Goal: Information Seeking & Learning: Check status

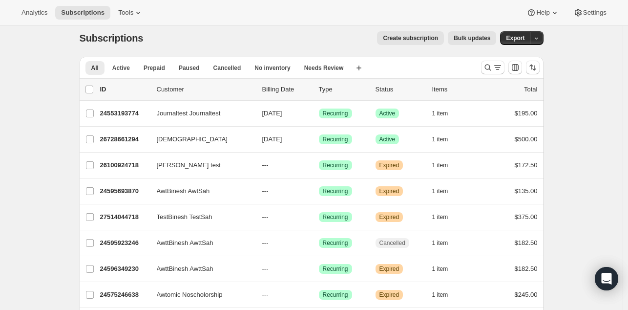
scroll to position [9, 0]
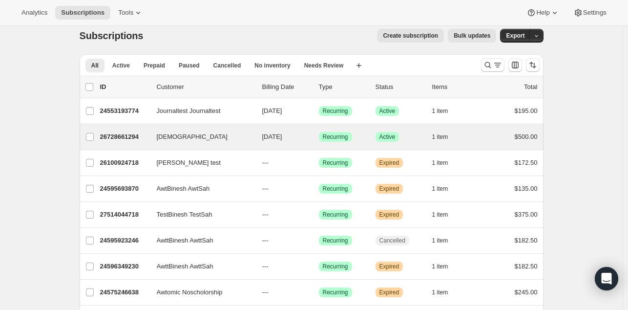
click at [121, 128] on div "TestBInesh TestSah 26728661294 TestBInesh TestSah 10/26/2025 Success Recurring …" at bounding box center [312, 136] width 464 height 25
click at [120, 135] on p "26728661294" at bounding box center [124, 137] width 49 height 10
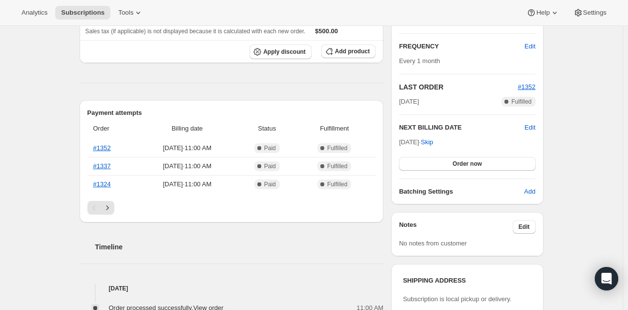
scroll to position [165, 0]
click at [112, 208] on icon "Next" at bounding box center [108, 207] width 10 height 10
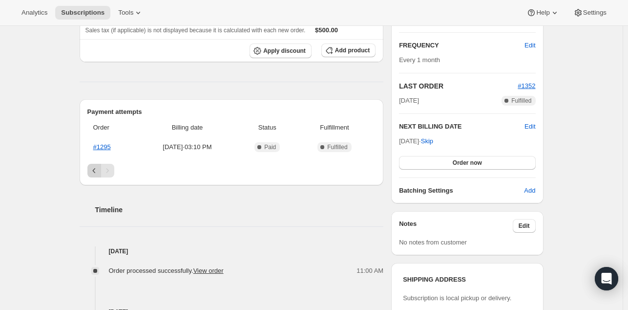
click at [94, 167] on icon "Previous" at bounding box center [94, 171] width 10 height 10
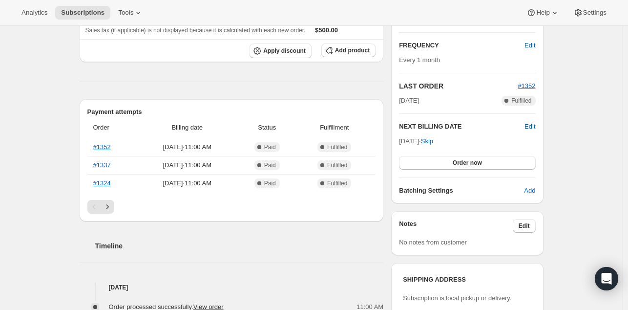
click at [39, 212] on div "Subscription #26728661294. This page is ready Subscription #26728661294 Success…" at bounding box center [311, 237] width 623 height 753
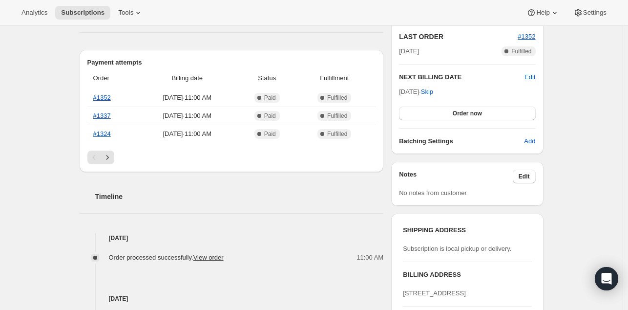
scroll to position [0, 0]
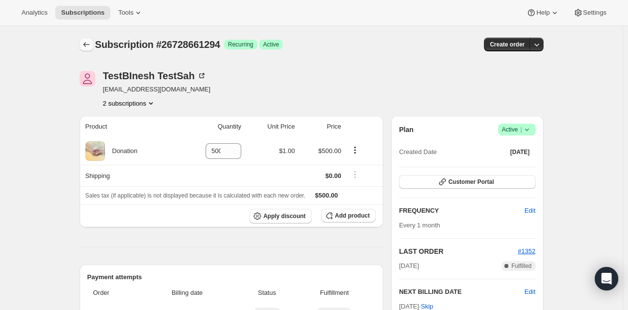
click at [87, 39] on button "Subscriptions" at bounding box center [87, 45] width 14 height 14
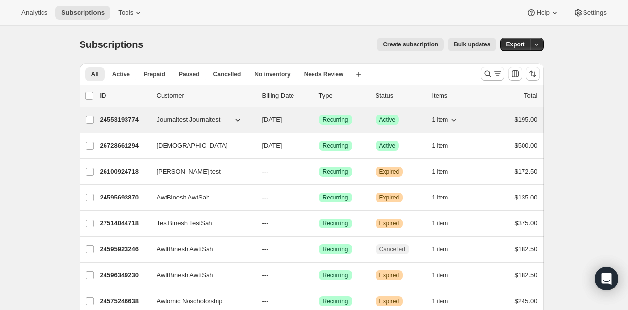
click at [130, 120] on p "24553193774" at bounding box center [124, 120] width 49 height 10
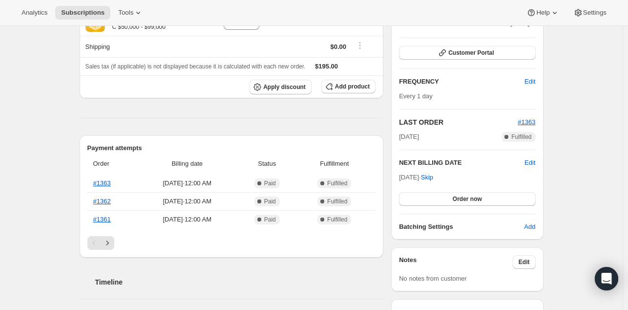
scroll to position [129, 0]
click at [110, 241] on icon "Next" at bounding box center [108, 243] width 10 height 10
click at [93, 240] on icon "Previous" at bounding box center [94, 243] width 10 height 10
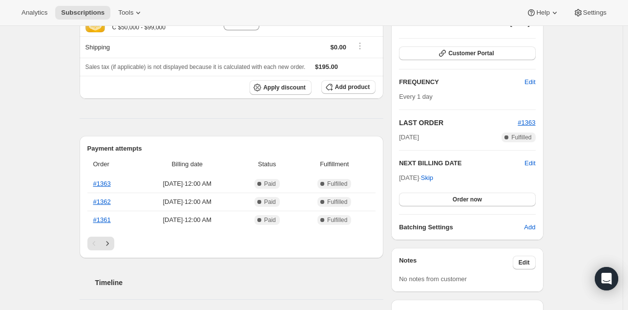
click at [58, 186] on div "Subscription #24553193774. This page is ready Subscription #24553193774 Success…" at bounding box center [311, 299] width 623 height 804
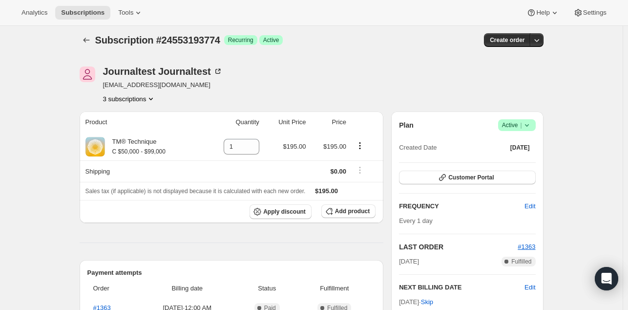
scroll to position [0, 0]
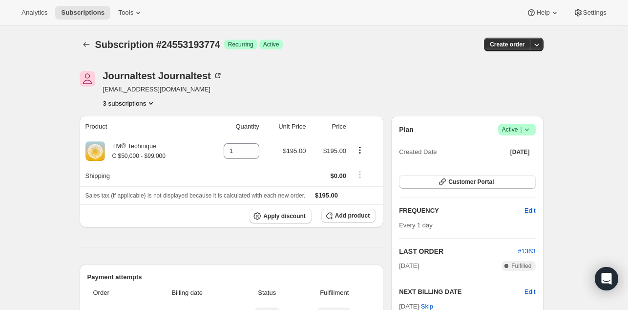
click at [145, 103] on button "3 subscriptions" at bounding box center [129, 103] width 53 height 10
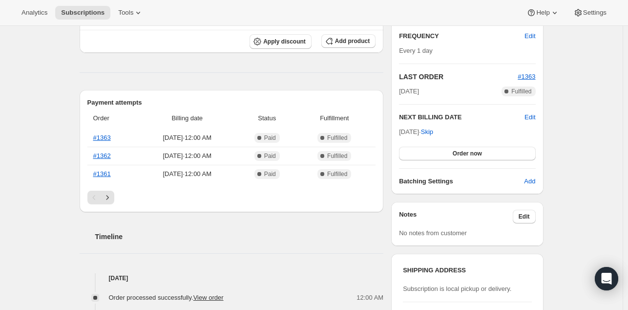
scroll to position [185, 0]
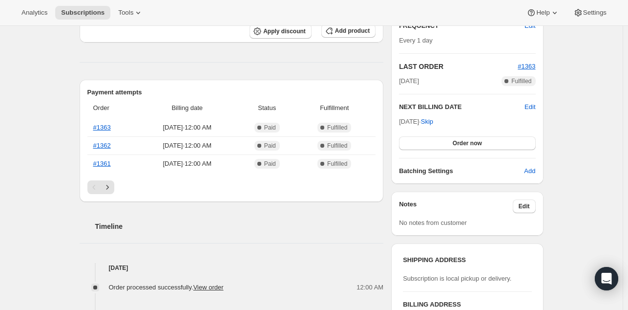
click at [41, 173] on div "Subscription #24553193774. This page is ready Subscription #24553193774 Success…" at bounding box center [311, 243] width 623 height 804
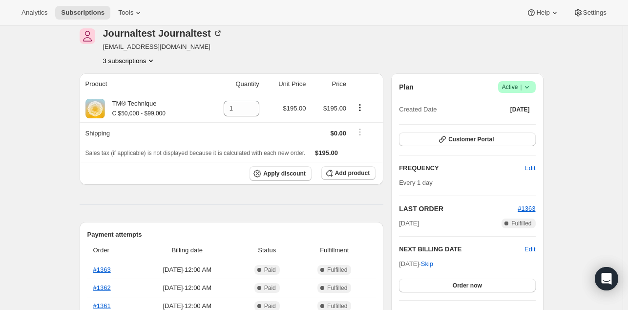
scroll to position [0, 0]
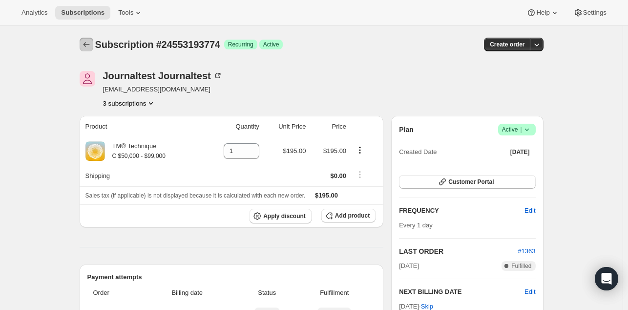
click at [86, 50] on button "Subscriptions" at bounding box center [87, 45] width 14 height 14
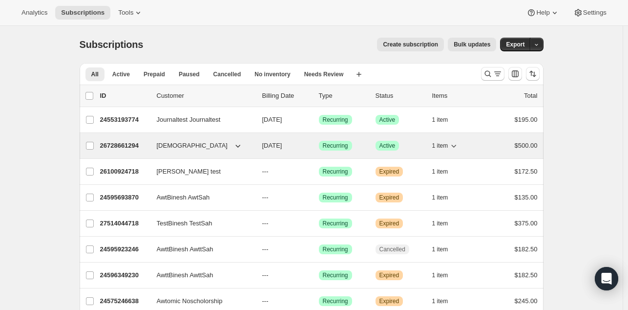
click at [124, 145] on p "26728661294" at bounding box center [124, 146] width 49 height 10
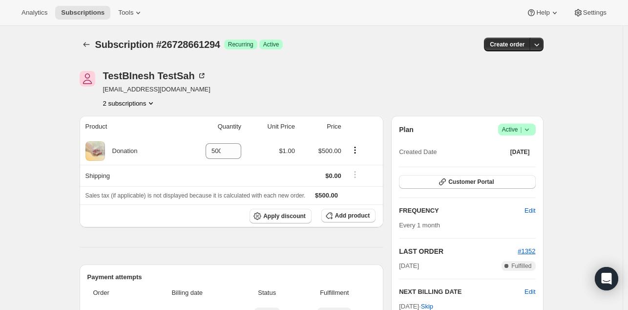
click at [130, 103] on button "2 subscriptions" at bounding box center [129, 103] width 53 height 10
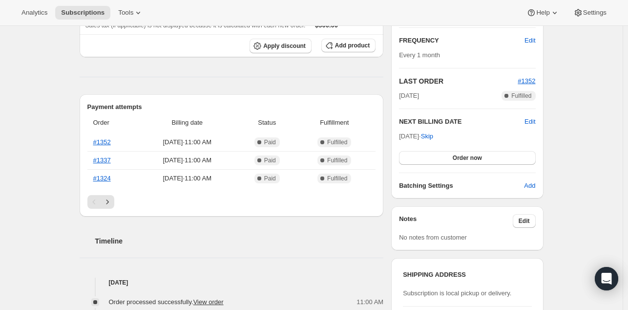
scroll to position [176, 0]
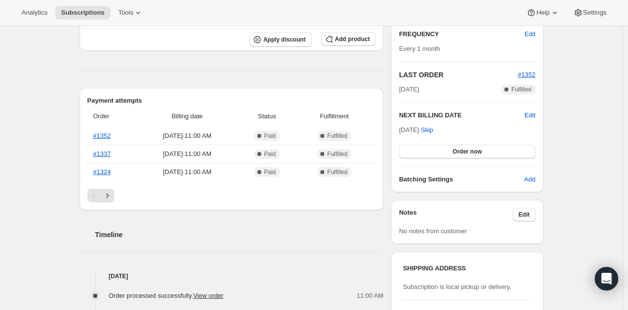
click at [116, 190] on div "Pagination" at bounding box center [231, 196] width 289 height 14
click at [112, 192] on icon "Next" at bounding box center [108, 196] width 10 height 10
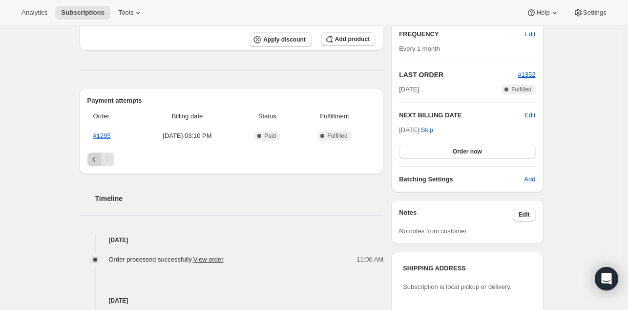
click at [98, 158] on icon "Previous" at bounding box center [94, 159] width 10 height 10
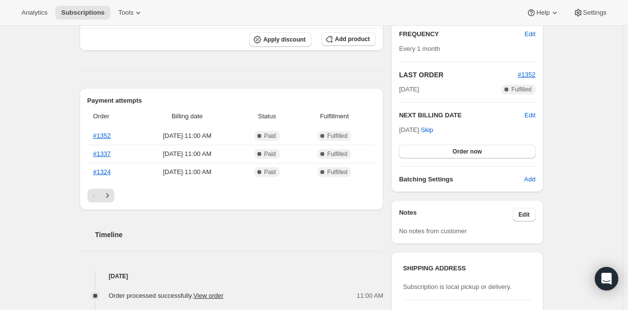
click at [59, 186] on div "Subscription #26728661294. This page is ready Subscription #26728661294 Success…" at bounding box center [311, 226] width 623 height 753
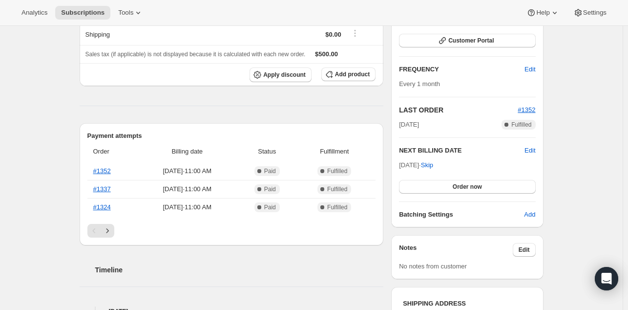
scroll to position [142, 0]
click at [107, 169] on link "#1352" at bounding box center [102, 170] width 18 height 7
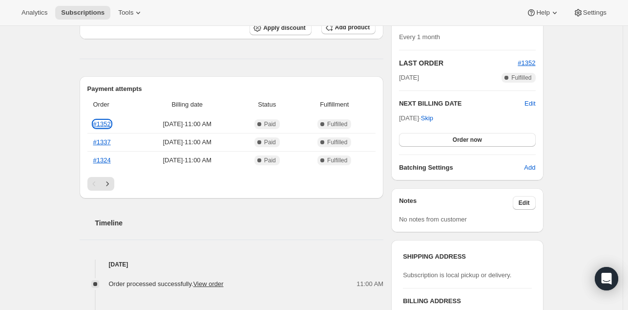
scroll to position [193, 0]
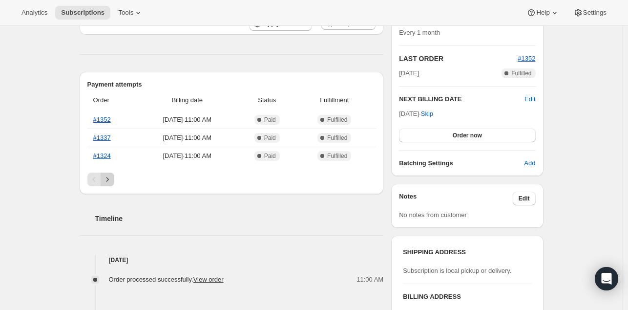
click at [108, 180] on icon "Next" at bounding box center [107, 179] width 2 height 4
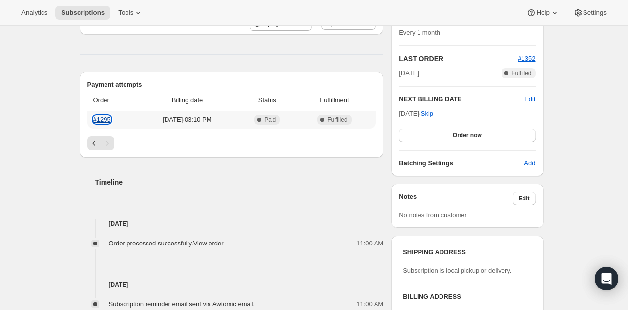
click at [106, 120] on link "#1295" at bounding box center [102, 119] width 18 height 7
click at [55, 180] on div "Subscription #26728661294. This page is ready Subscription #26728661294 Success…" at bounding box center [311, 191] width 623 height 717
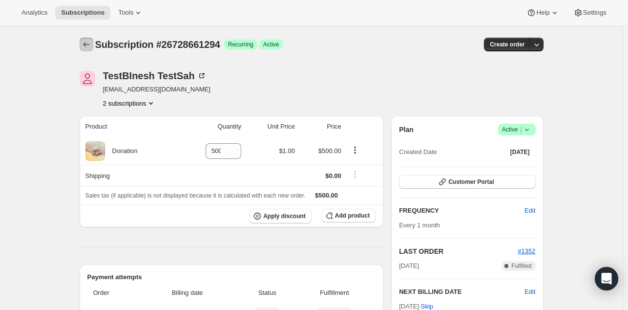
click at [89, 40] on icon "Subscriptions" at bounding box center [87, 45] width 10 height 10
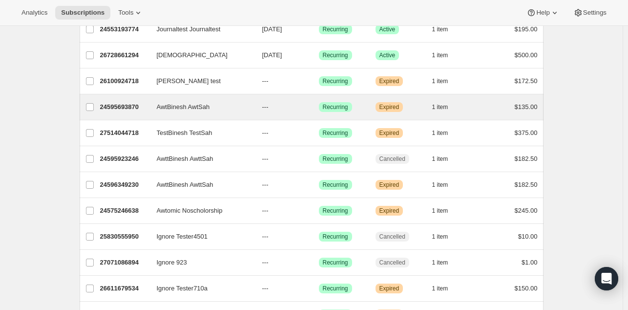
scroll to position [119, 0]
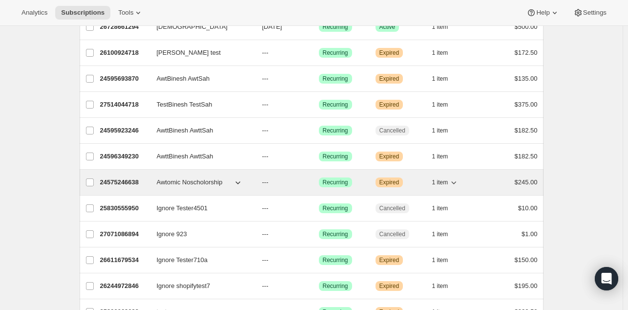
click at [127, 183] on p "24575246638" at bounding box center [124, 182] width 49 height 10
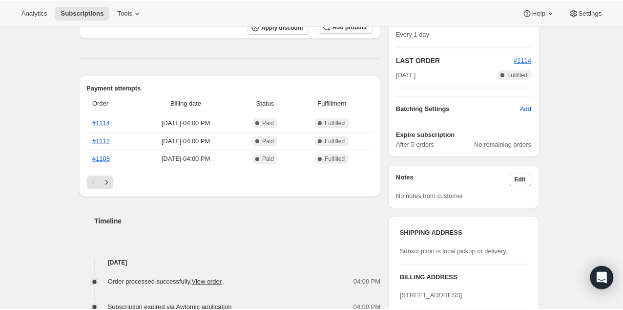
scroll to position [196, 0]
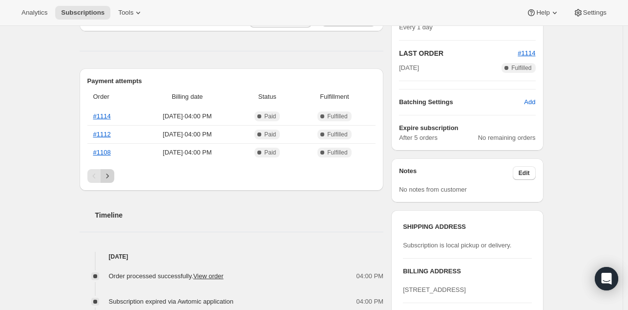
click at [112, 171] on icon "Next" at bounding box center [108, 176] width 10 height 10
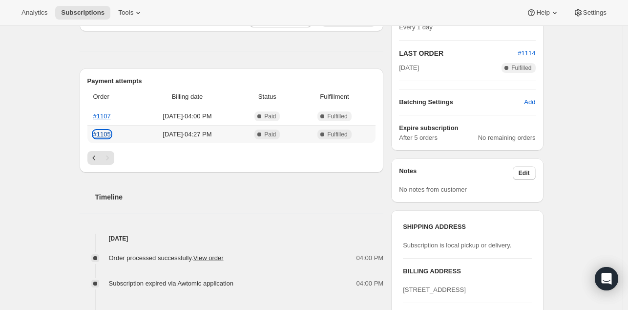
click at [108, 136] on link "#1105" at bounding box center [102, 133] width 18 height 7
click at [55, 84] on div "Subscription #24575246638. This page is ready Subscription #24575246638 Success…" at bounding box center [311, 221] width 623 height 782
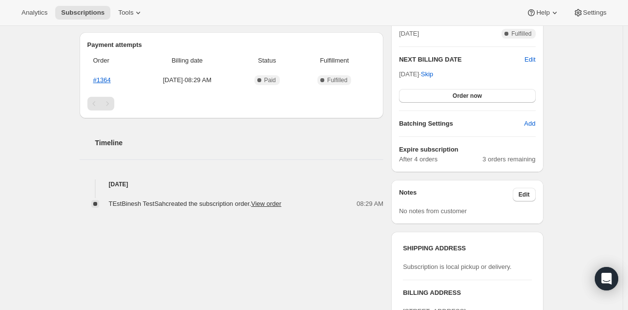
scroll to position [242, 0]
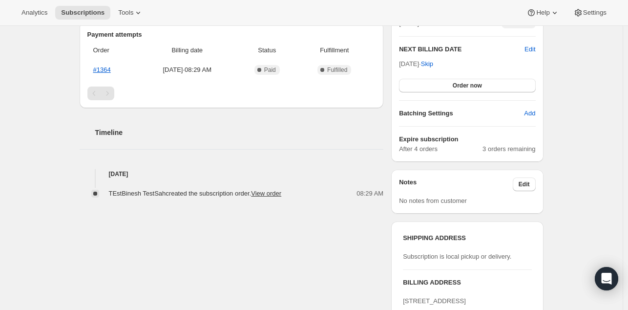
click at [561, 150] on div "Subscription #28239364398. This page is ready Subscription #28239364398 Success…" at bounding box center [311, 204] width 623 height 840
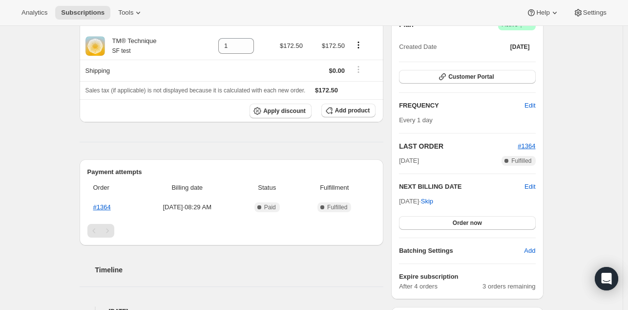
scroll to position [104, 0]
